Goal: Task Accomplishment & Management: Manage account settings

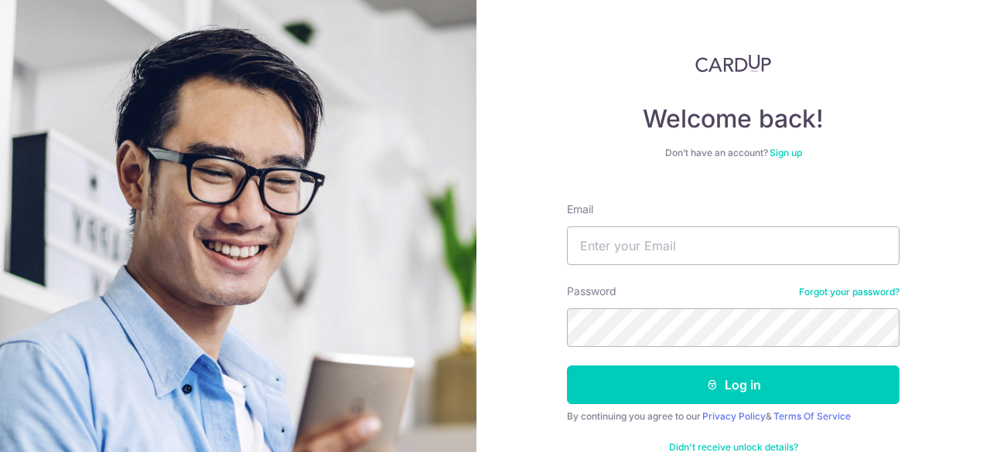
click at [695, 193] on form "Email Password Forgot your password? Log in By continuing you agree to our Priv…" at bounding box center [733, 331] width 333 height 282
click at [567, 265] on div at bounding box center [567, 265] width 0 height 0
type input "[EMAIL_ADDRESS][DOMAIN_NAME]"
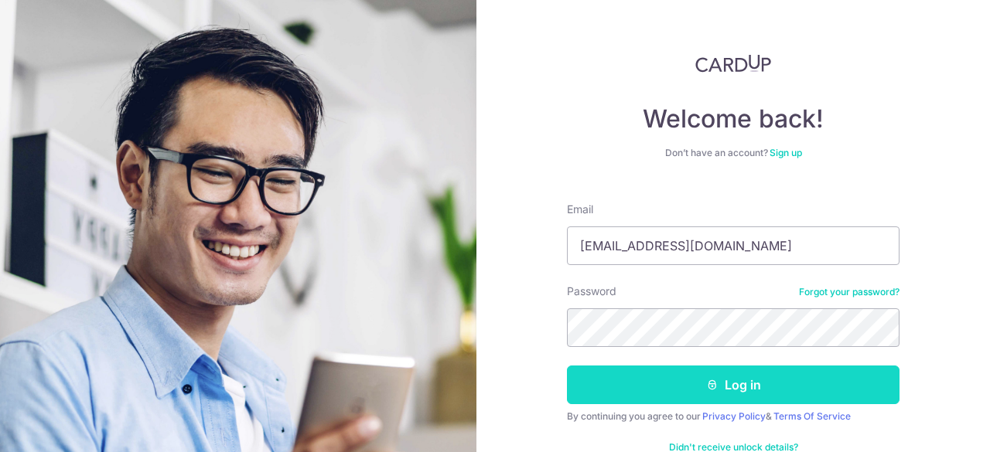
click at [726, 378] on button "Log in" at bounding box center [733, 385] width 333 height 39
